Goal: Information Seeking & Learning: Find specific fact

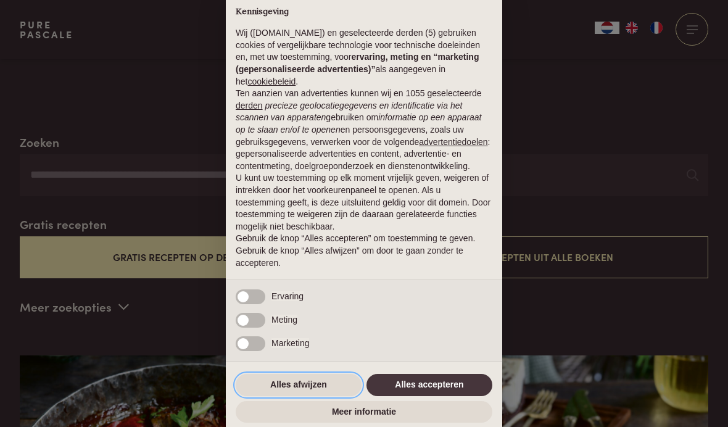
click at [310, 396] on button "Alles afwijzen" at bounding box center [299, 385] width 126 height 22
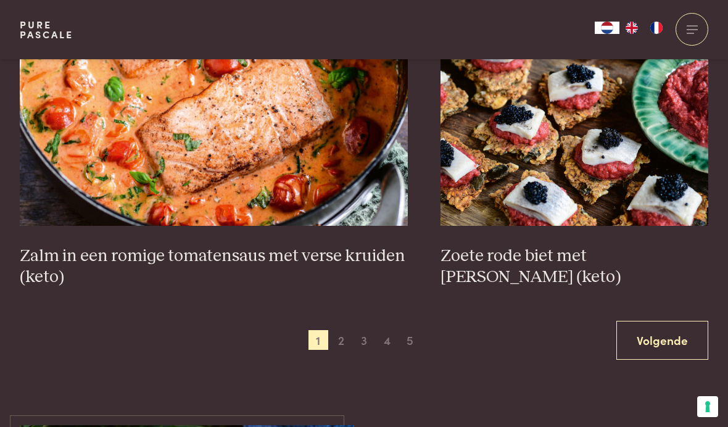
scroll to position [2150, 0]
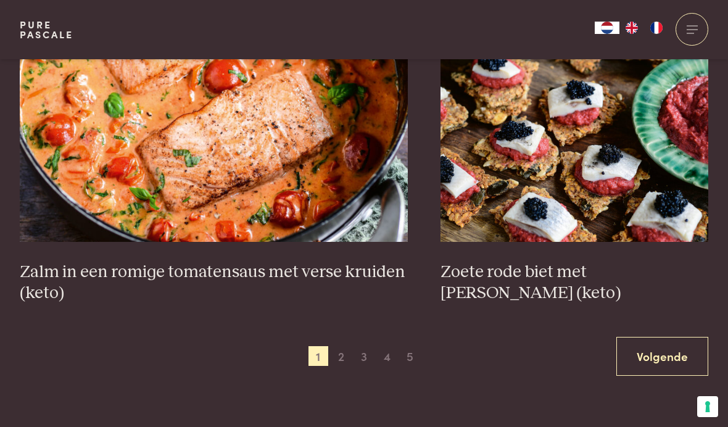
click at [336, 355] on span "2" at bounding box center [341, 356] width 20 height 20
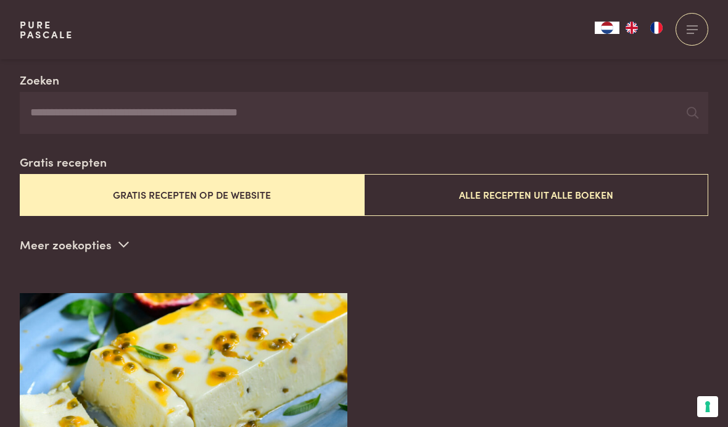
scroll to position [228, 0]
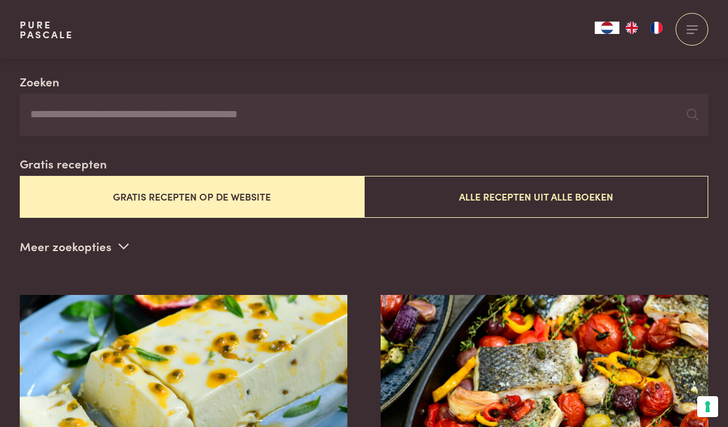
click at [209, 114] on input "Zoeken" at bounding box center [364, 115] width 688 height 42
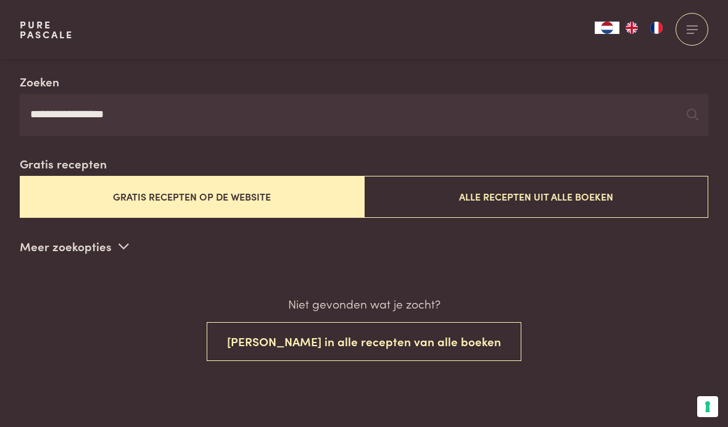
click at [684, 116] on input "**********" at bounding box center [364, 115] width 688 height 42
type input "**********"
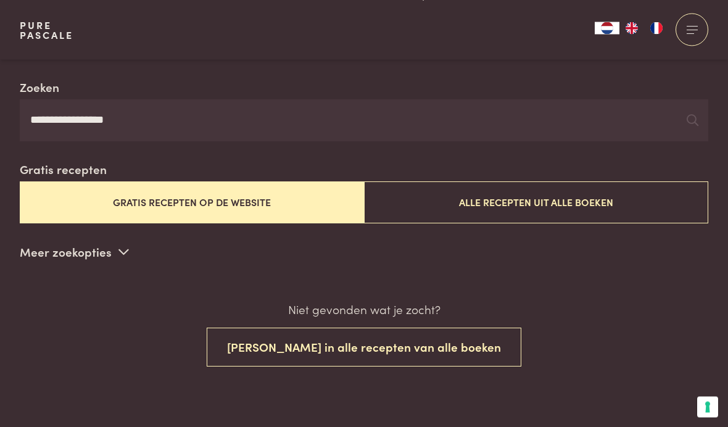
scroll to position [222, 0]
click at [691, 115] on icon at bounding box center [692, 121] width 12 height 12
click at [691, 118] on icon at bounding box center [692, 121] width 12 height 12
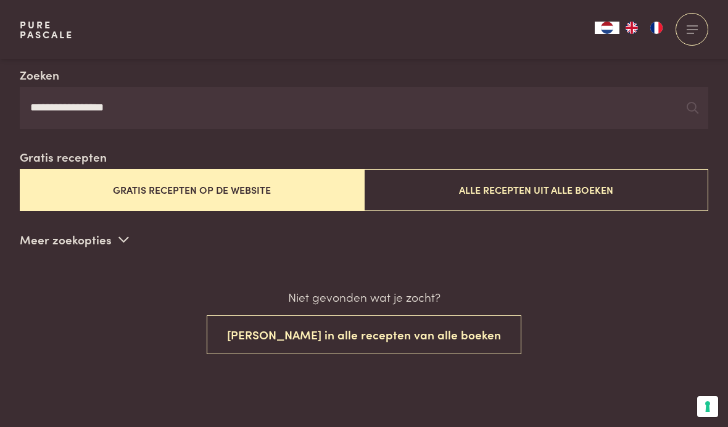
scroll to position [221, 0]
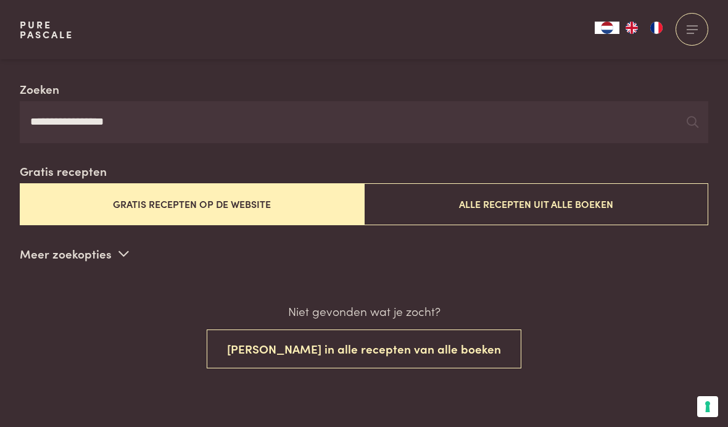
click at [266, 211] on button "Gratis recepten op de website" at bounding box center [192, 203] width 344 height 41
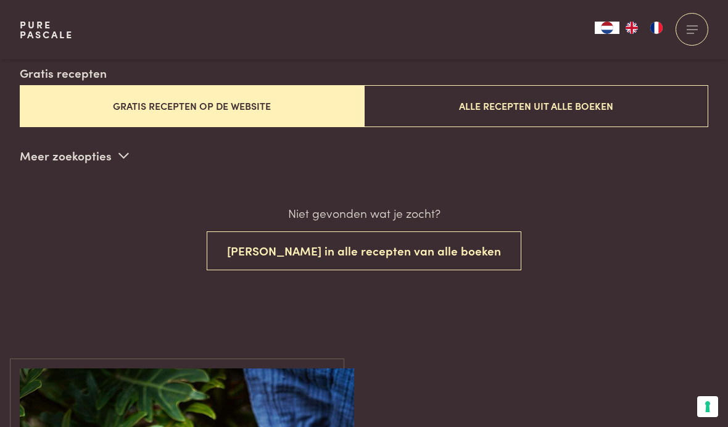
scroll to position [324, 0]
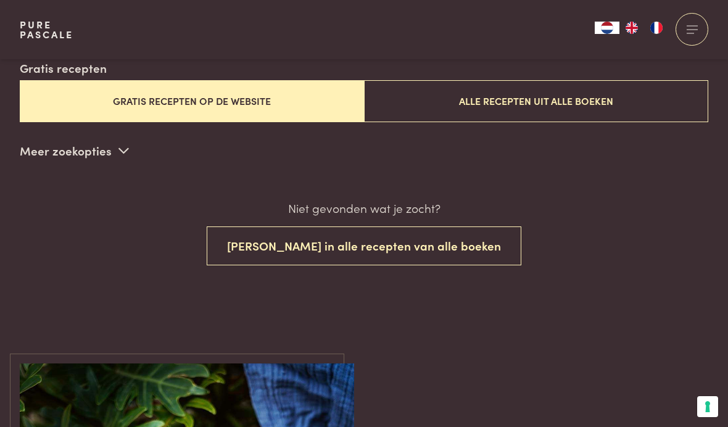
click at [444, 241] on button "[PERSON_NAME] in alle recepten van alle boeken" at bounding box center [364, 245] width 314 height 39
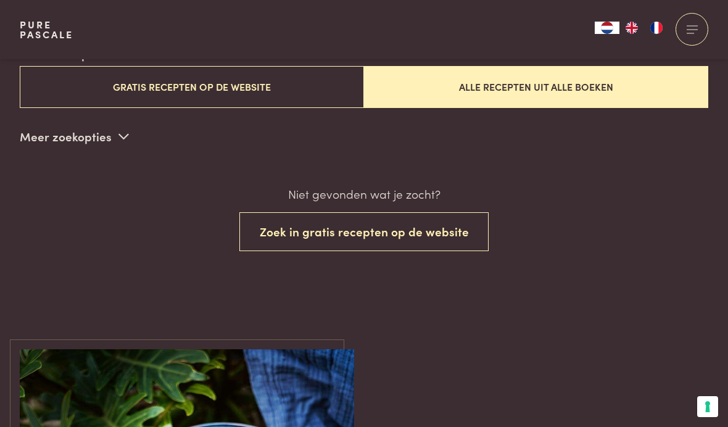
scroll to position [336, 0]
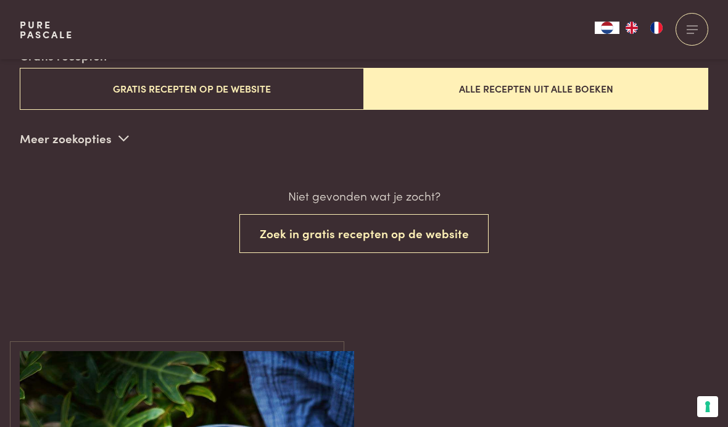
click at [442, 225] on button "Zoek in gratis recepten op de website" at bounding box center [364, 233] width 250 height 39
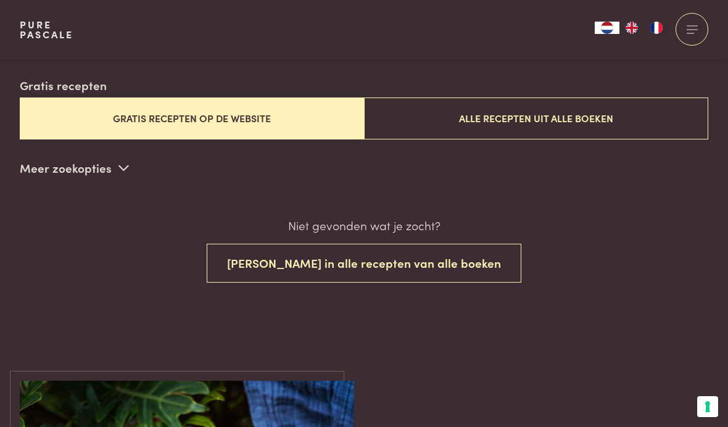
scroll to position [306, 0]
click at [118, 172] on span at bounding box center [123, 168] width 10 height 18
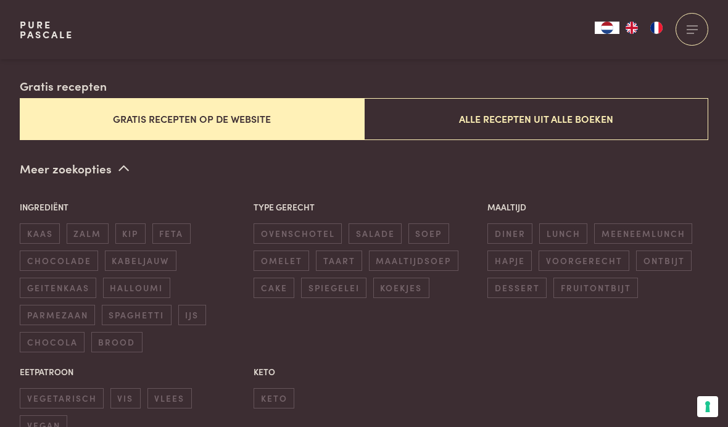
click at [88, 225] on span "zalm" at bounding box center [88, 233] width 42 height 20
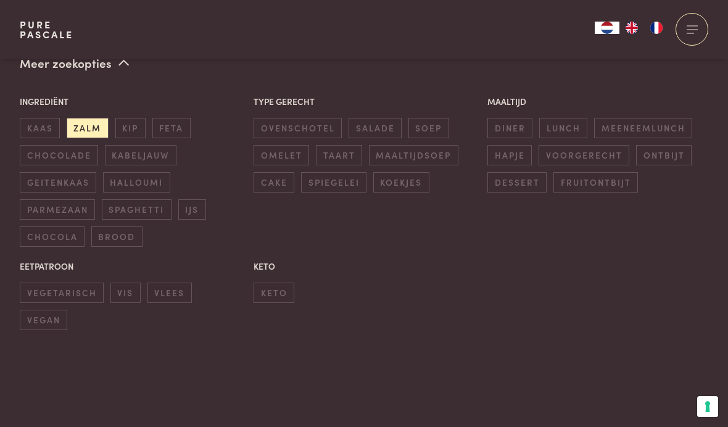
scroll to position [411, 0]
click at [313, 119] on span "ovenschotel" at bounding box center [297, 128] width 88 height 20
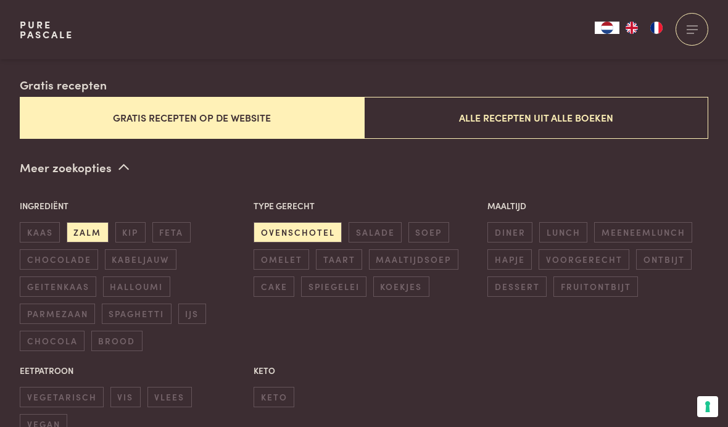
scroll to position [298, 0]
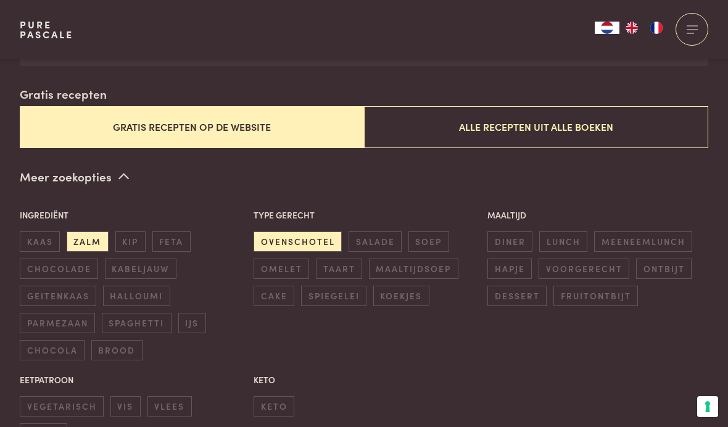
click at [514, 233] on span "diner" at bounding box center [509, 241] width 45 height 20
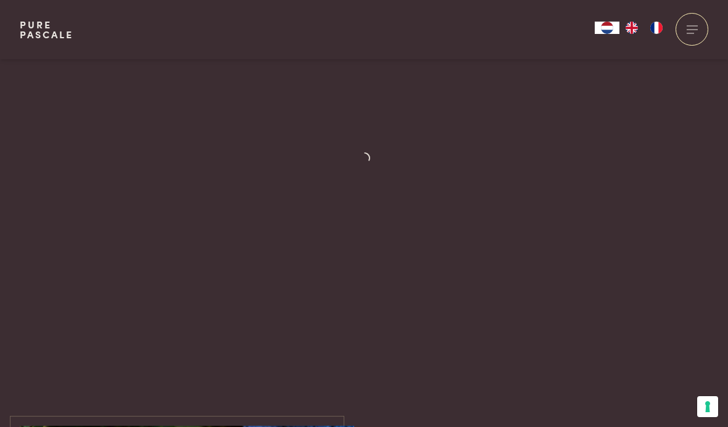
scroll to position [743, 0]
